Goal: Transaction & Acquisition: Purchase product/service

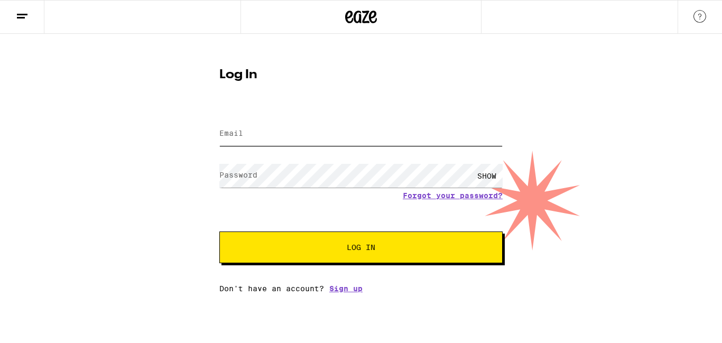
type input "sione.respres12@gmail.com"
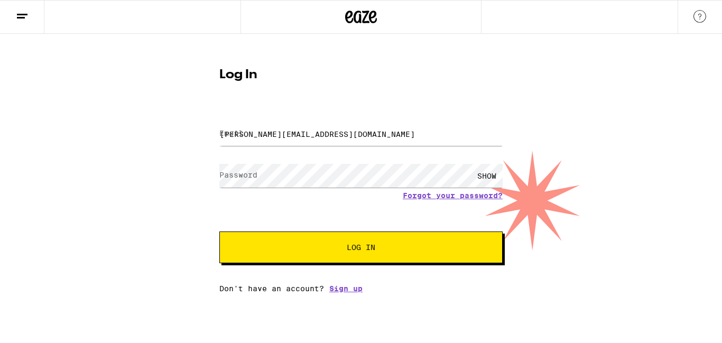
click at [339, 251] on span "Log In" at bounding box center [361, 247] width 198 height 7
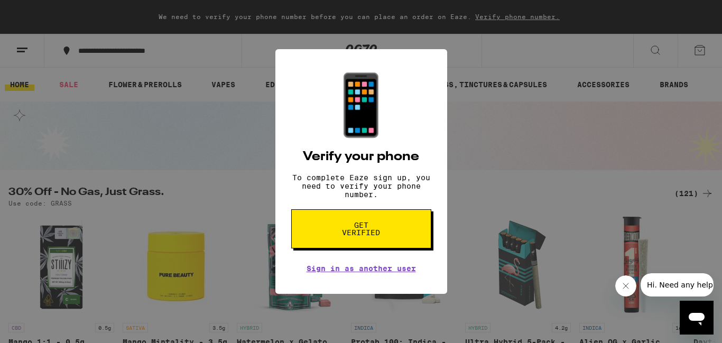
click at [198, 182] on div "📱 Verify your phone To complete Eaze sign up, you need to verify your phone num…" at bounding box center [361, 171] width 722 height 343
click at [161, 144] on div "📱 Verify your phone To complete Eaze sign up, you need to verify your phone num…" at bounding box center [361, 171] width 722 height 343
click at [498, 113] on div "📱 Verify your phone To complete Eaze sign up, you need to verify your phone num…" at bounding box center [361, 171] width 722 height 343
click at [333, 273] on link "Sign in as another user" at bounding box center [360, 268] width 109 height 8
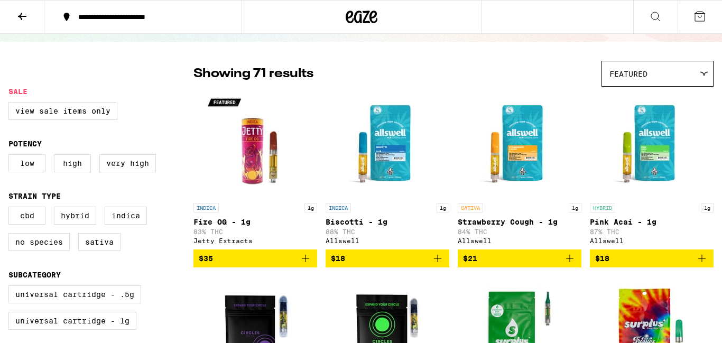
scroll to position [63, 0]
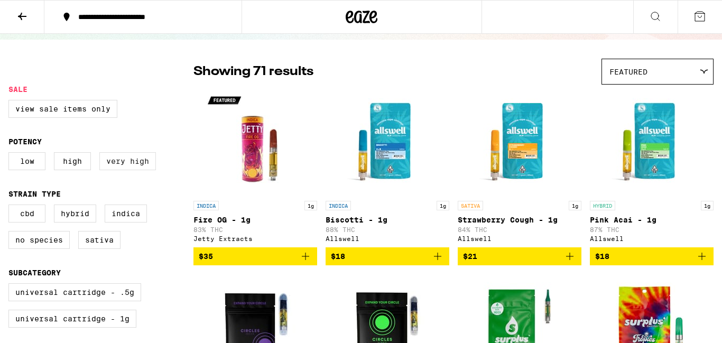
click at [115, 166] on label "Very High" at bounding box center [127, 161] width 57 height 18
click at [11, 154] on input "Very High" at bounding box center [11, 154] width 1 height 1
checkbox input "true"
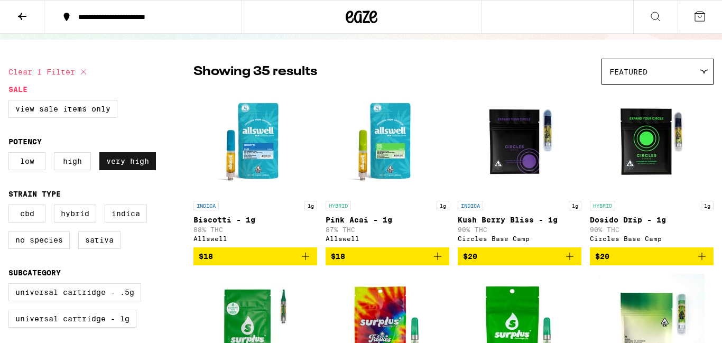
scroll to position [100, 0]
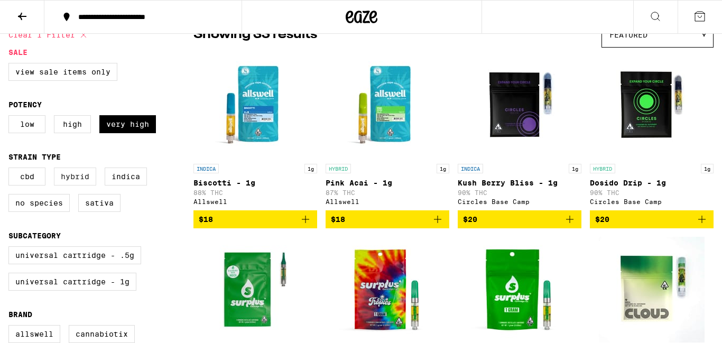
click at [77, 184] on label "Hybrid" at bounding box center [75, 176] width 42 height 18
click at [11, 170] on input "Hybrid" at bounding box center [11, 169] width 1 height 1
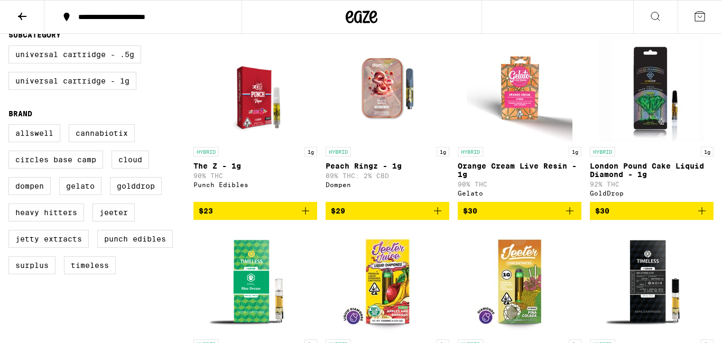
scroll to position [305, 0]
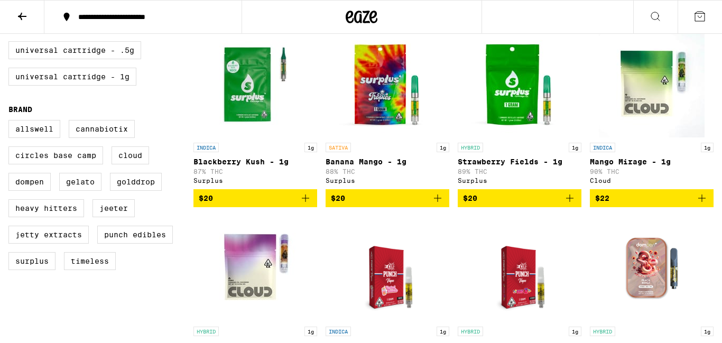
checkbox input "false"
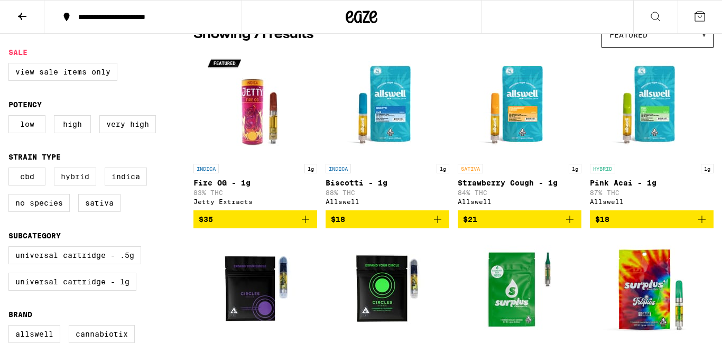
checkbox input "false"
